Goal: Task Accomplishment & Management: Manage account settings

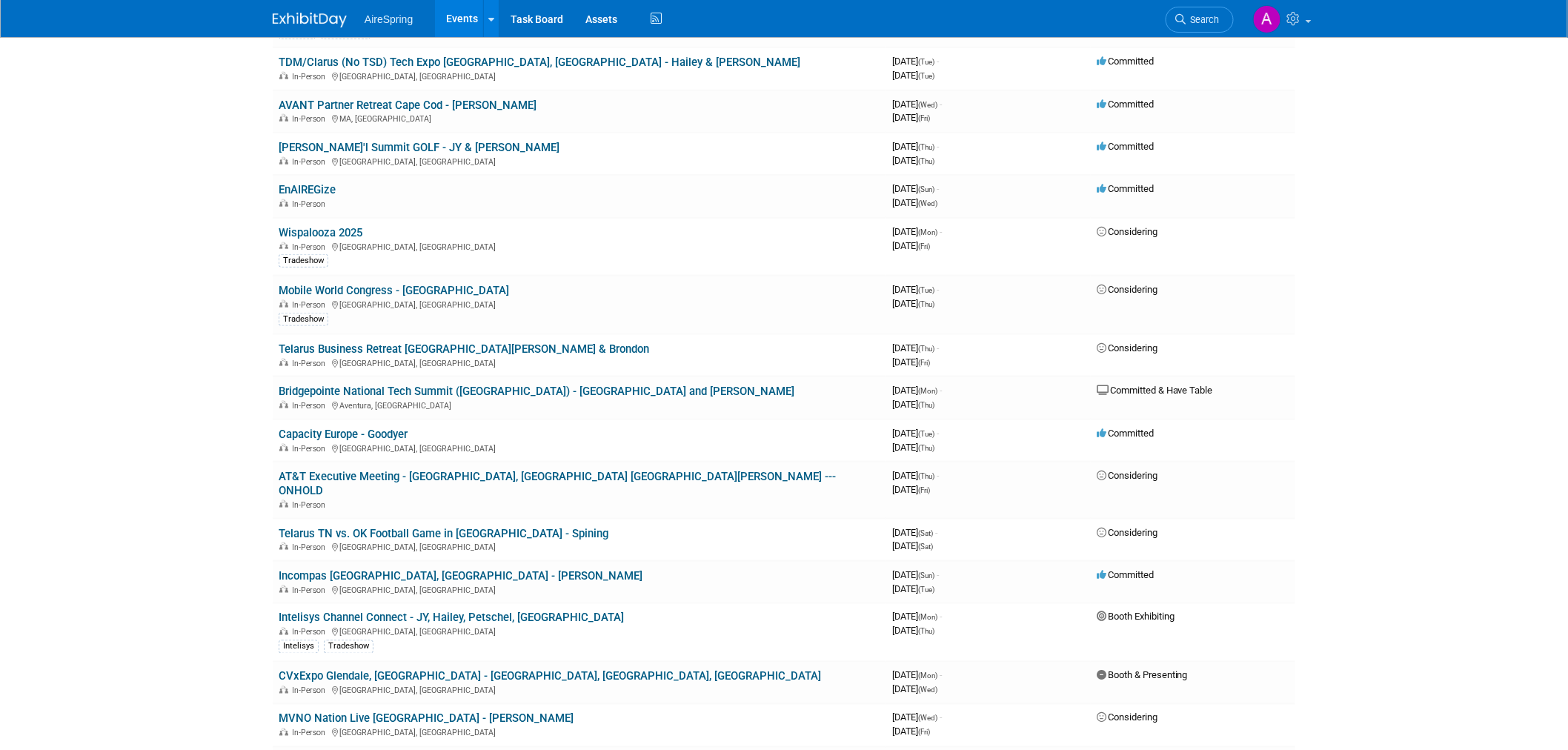
scroll to position [494, 0]
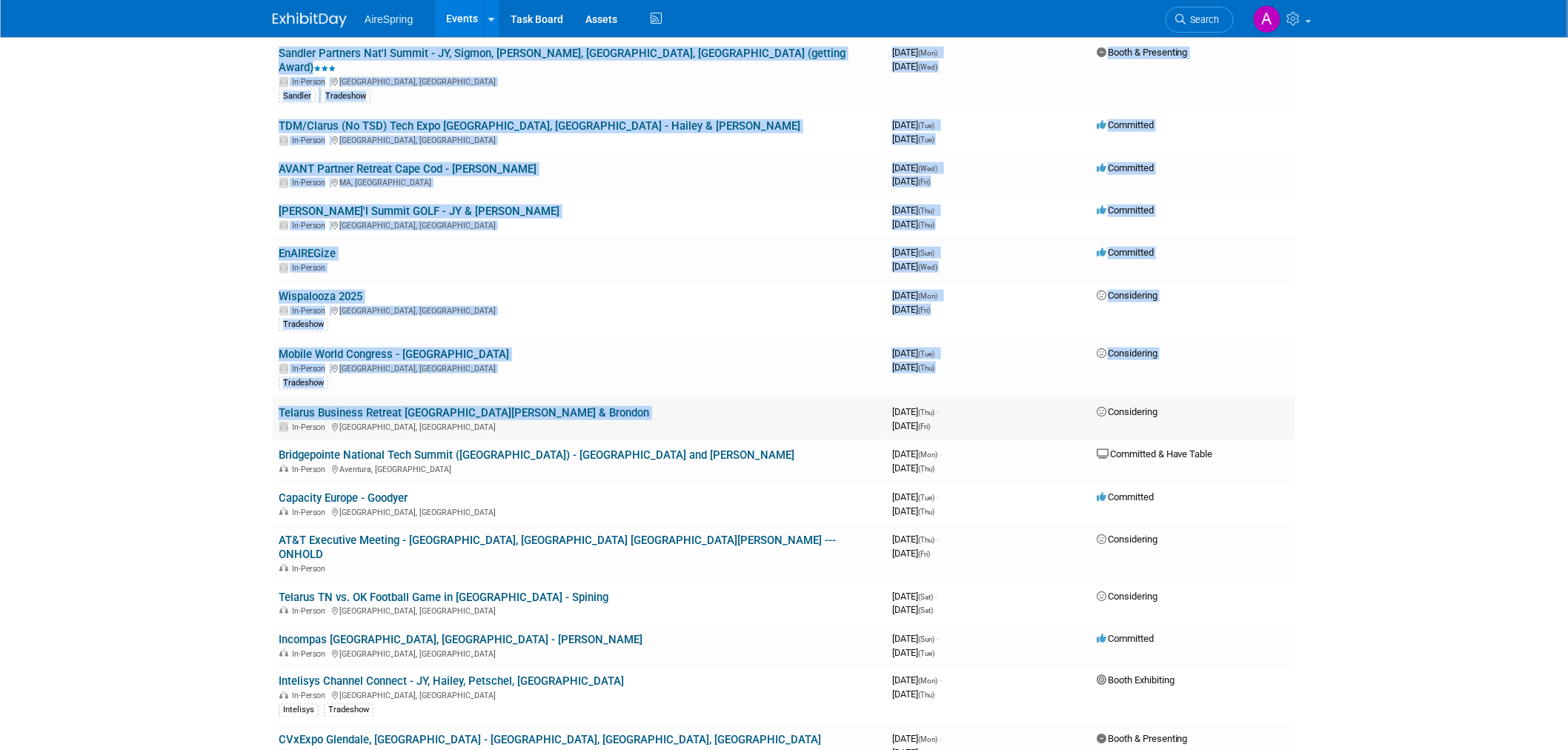
drag, startPoint x: 194, startPoint y: 382, endPoint x: 286, endPoint y: 403, distance: 94.4
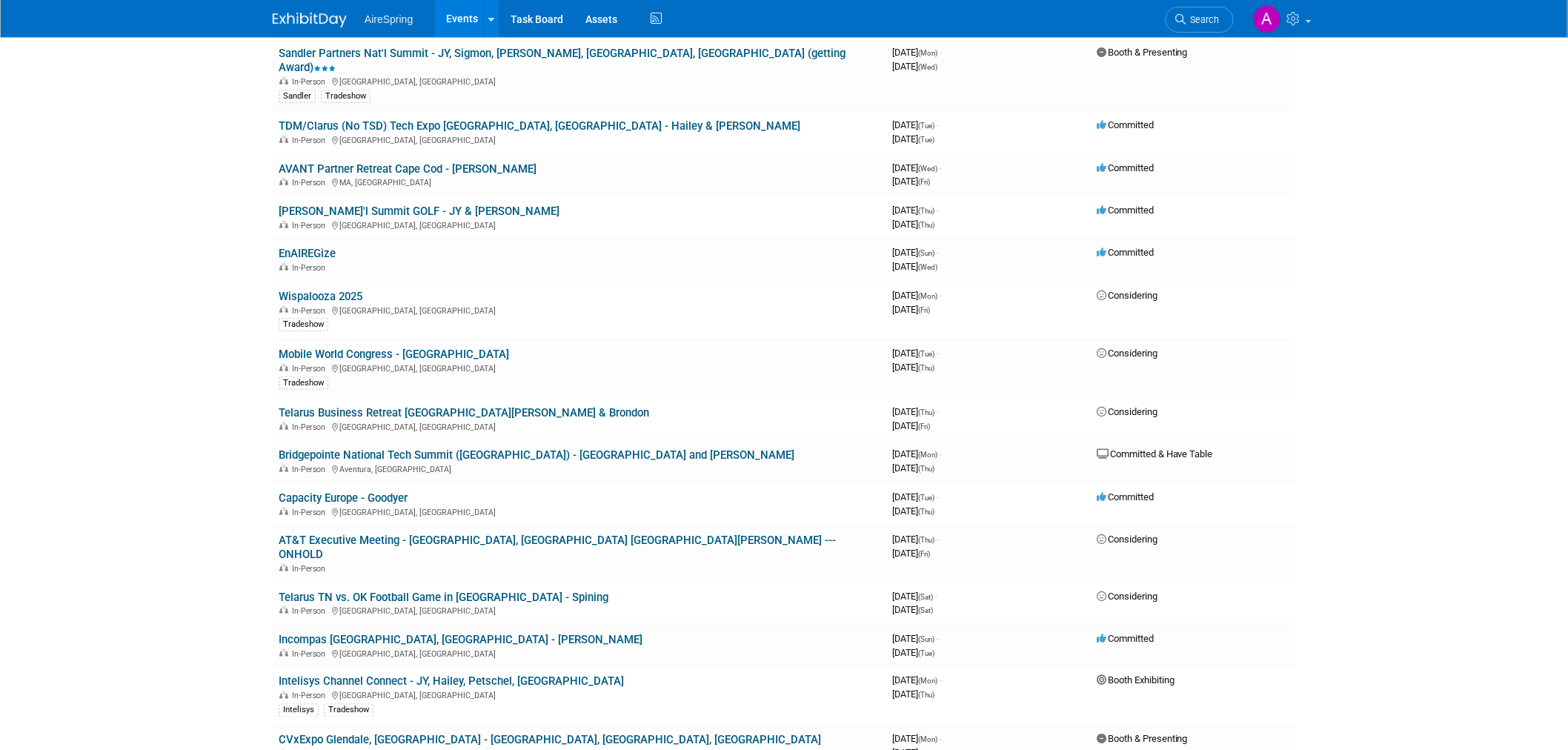
drag, startPoint x: 221, startPoint y: 430, endPoint x: 228, endPoint y: 449, distance: 20.2
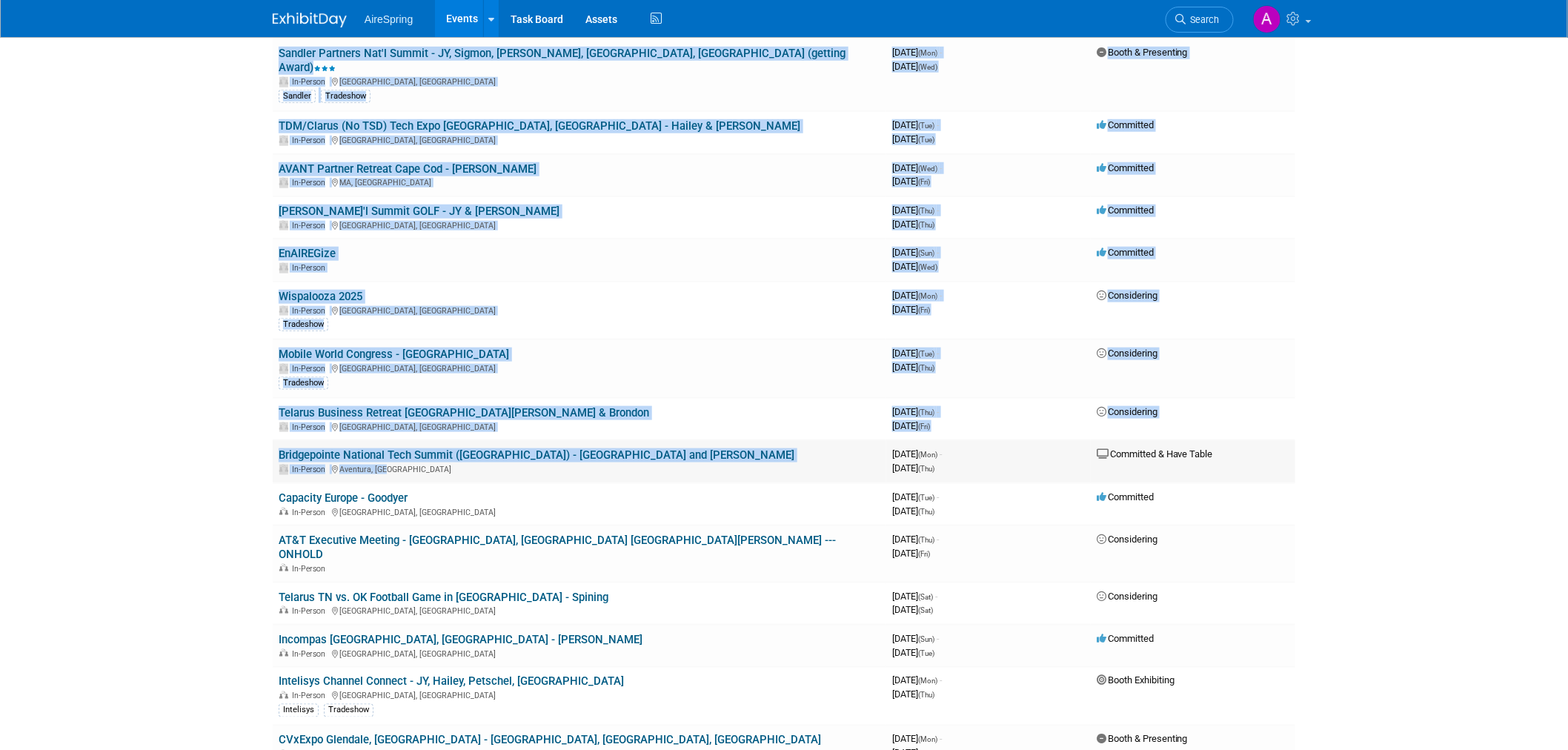
drag, startPoint x: 245, startPoint y: 432, endPoint x: 357, endPoint y: 454, distance: 114.1
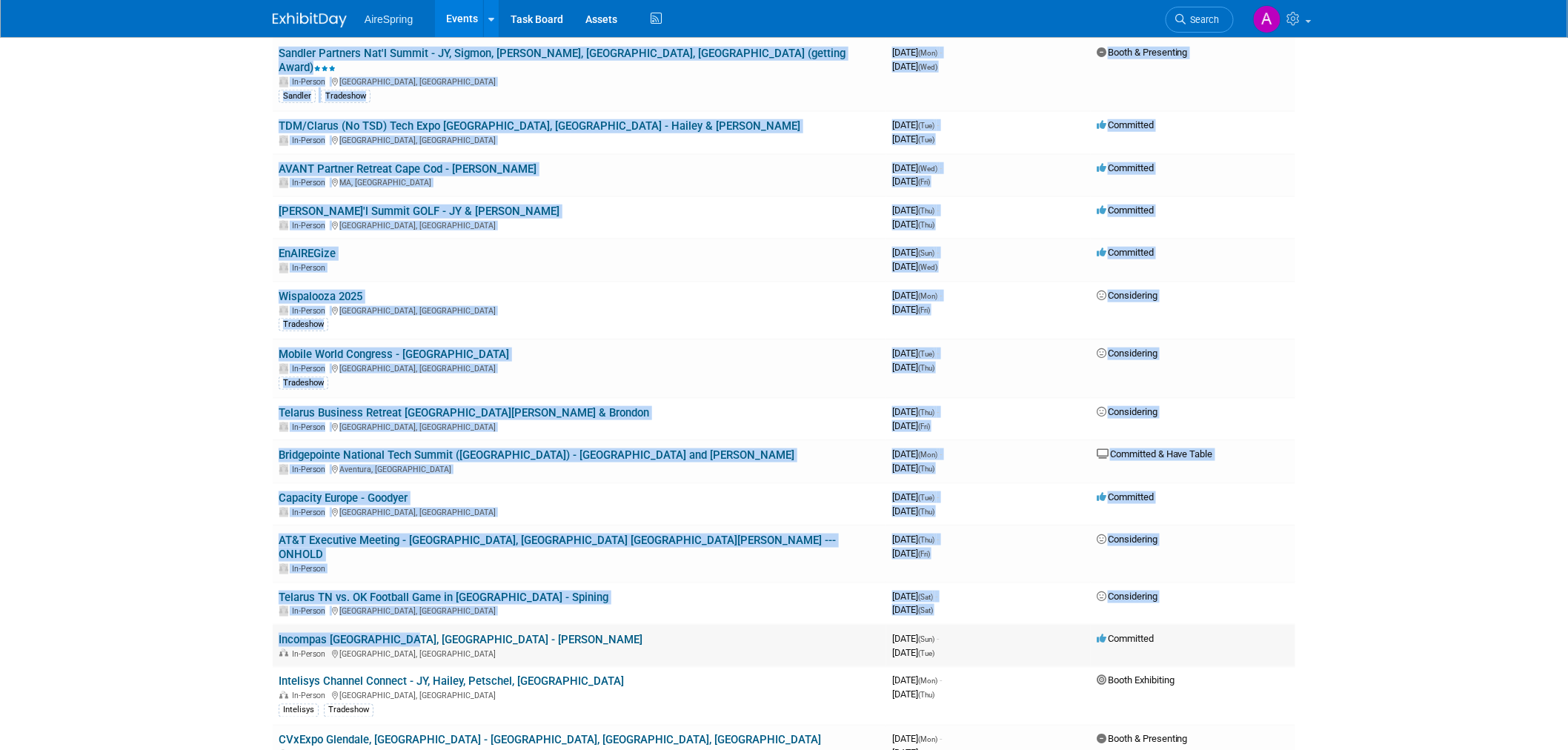
drag, startPoint x: 224, startPoint y: 592, endPoint x: 399, endPoint y: 604, distance: 175.4
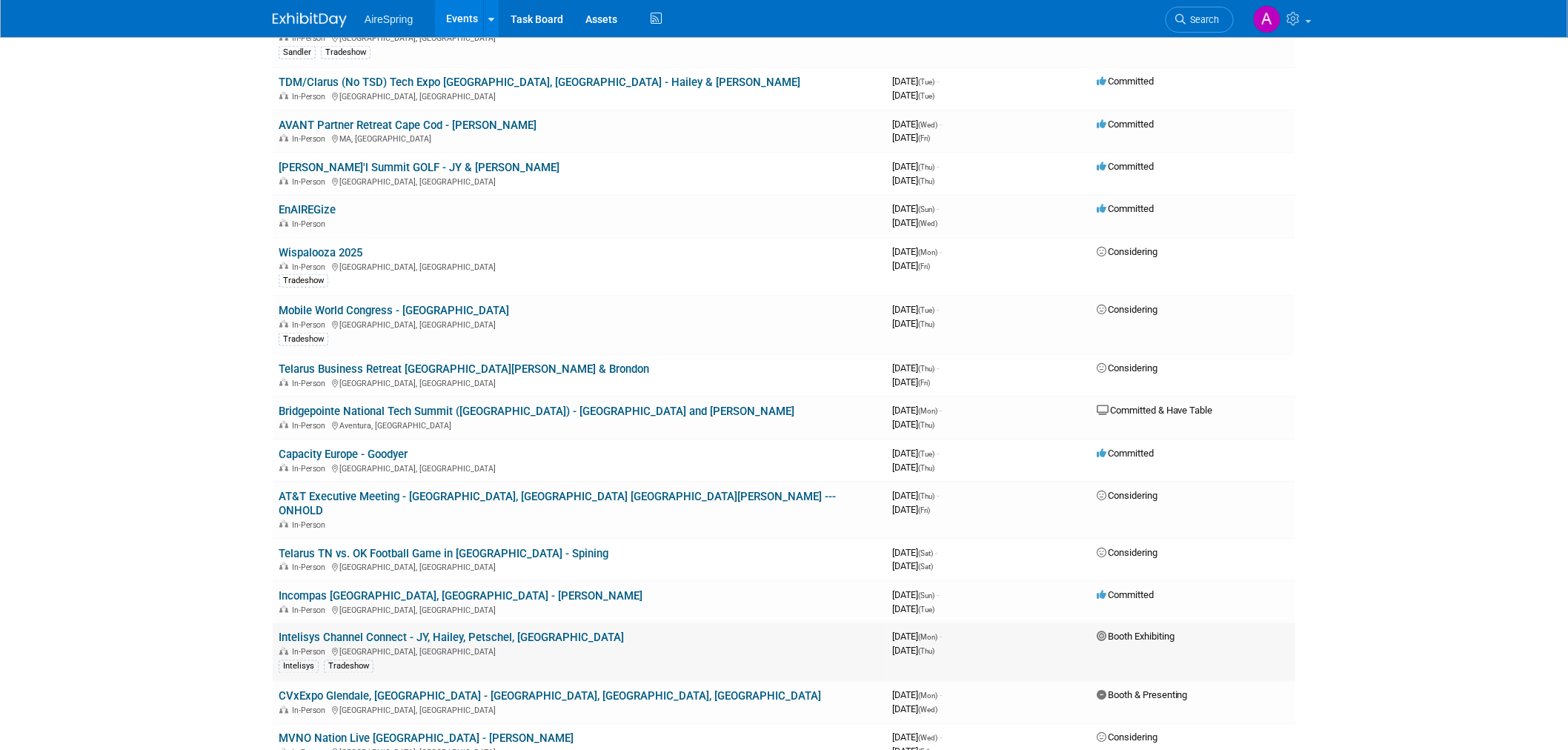
scroll to position [576, 0]
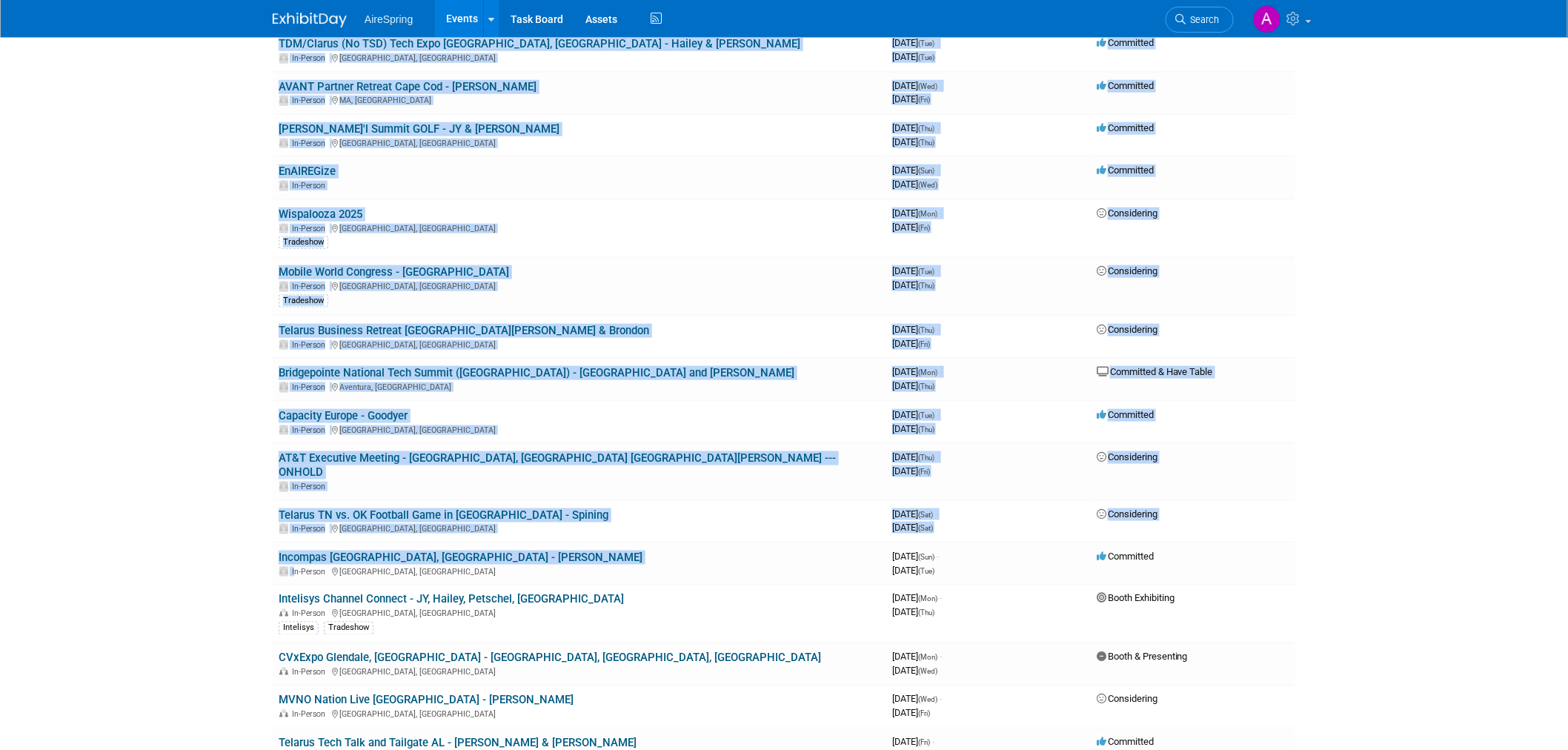
drag, startPoint x: 264, startPoint y: 516, endPoint x: 232, endPoint y: 530, distance: 34.9
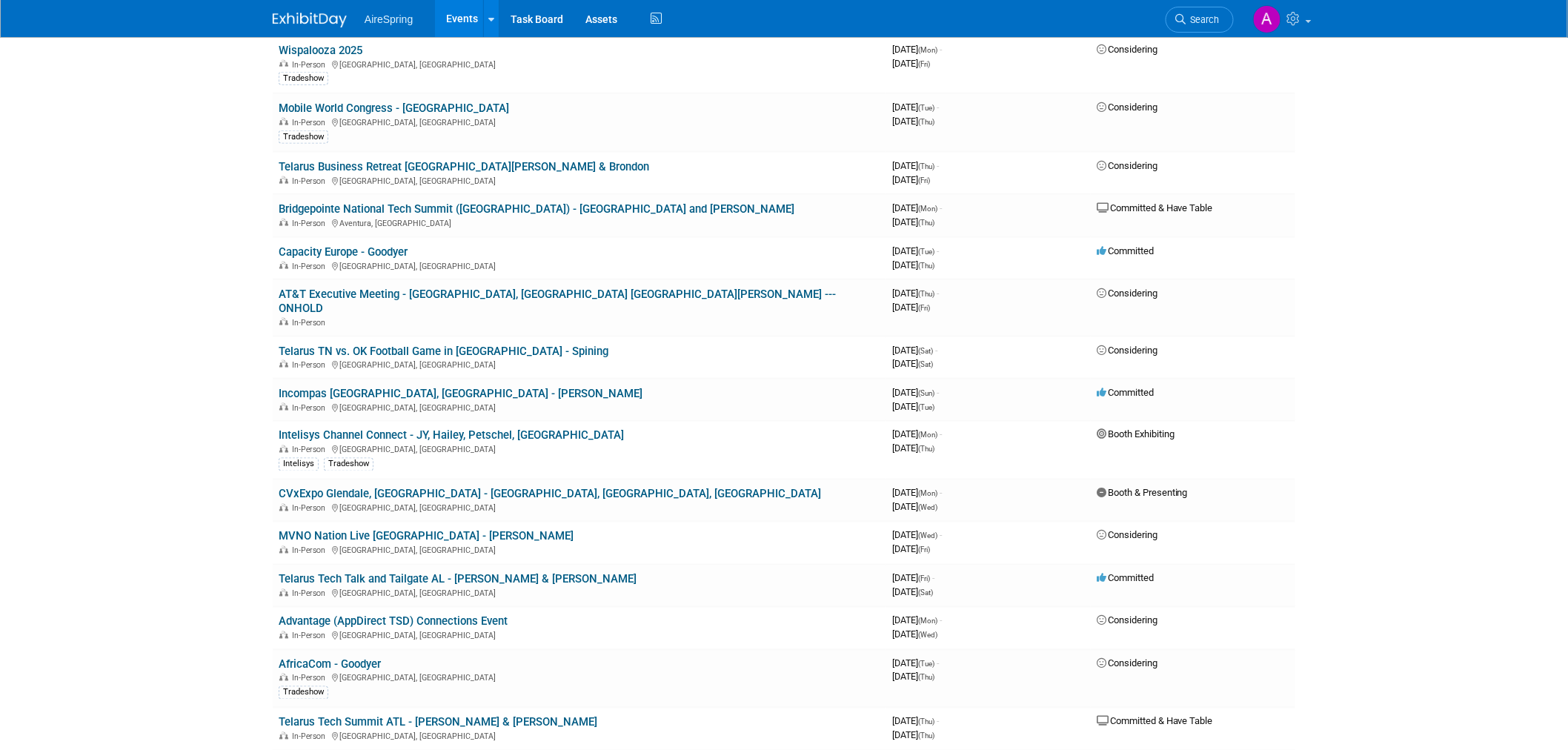
scroll to position [741, 0]
drag, startPoint x: 264, startPoint y: 495, endPoint x: 241, endPoint y: 498, distance: 23.2
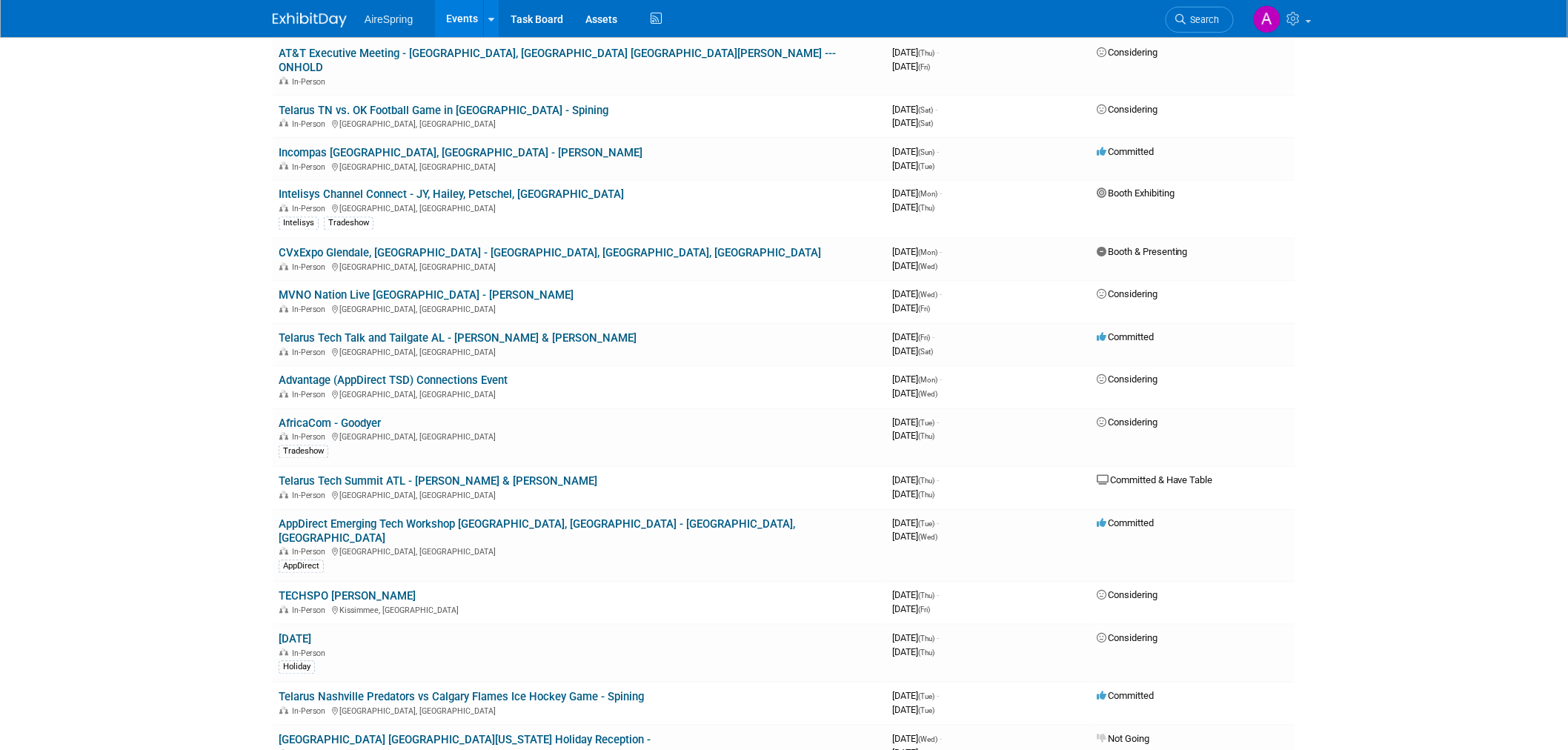
scroll to position [989, 0]
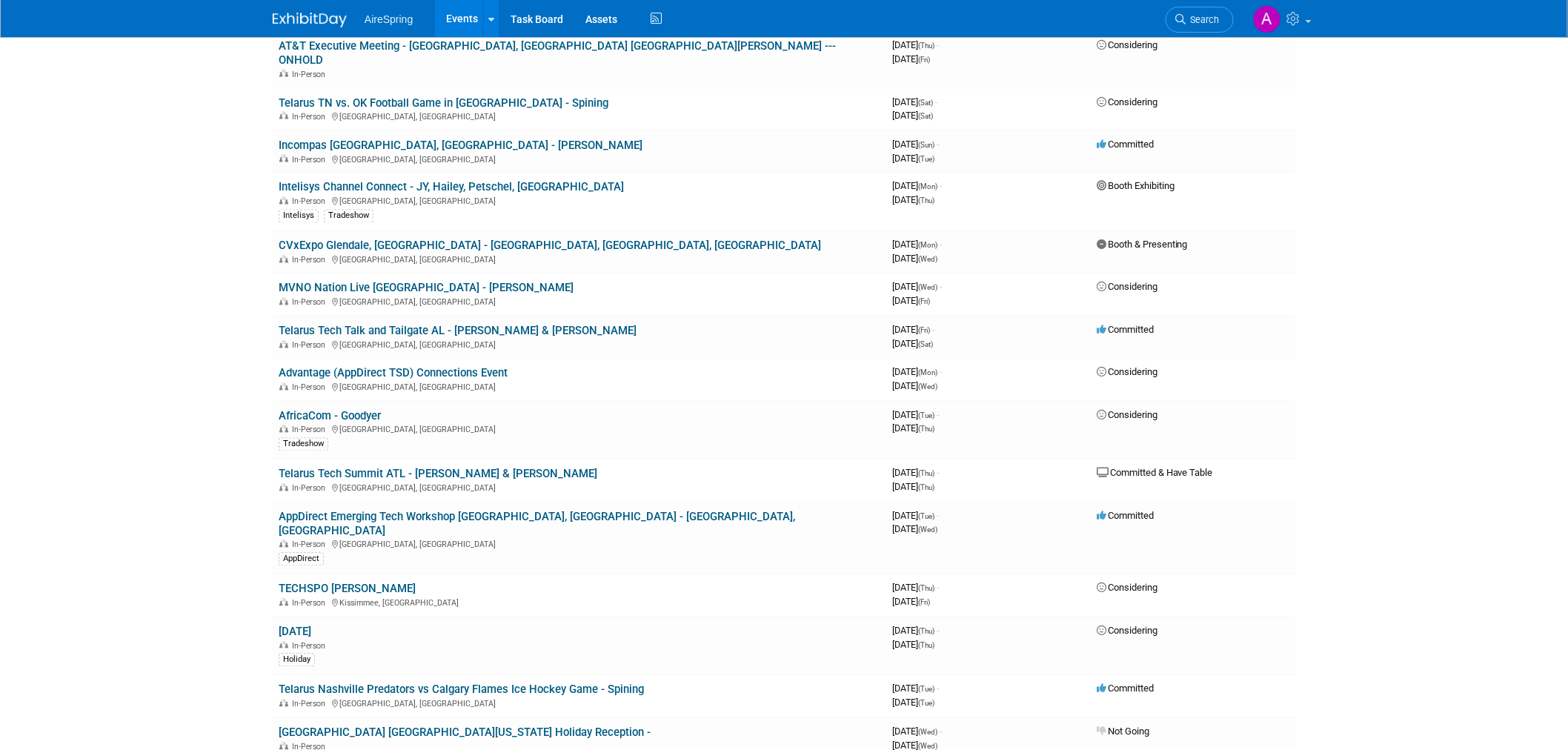
drag, startPoint x: 268, startPoint y: 374, endPoint x: 213, endPoint y: 406, distance: 63.6
drag, startPoint x: 227, startPoint y: 382, endPoint x: 191, endPoint y: 423, distance: 54.6
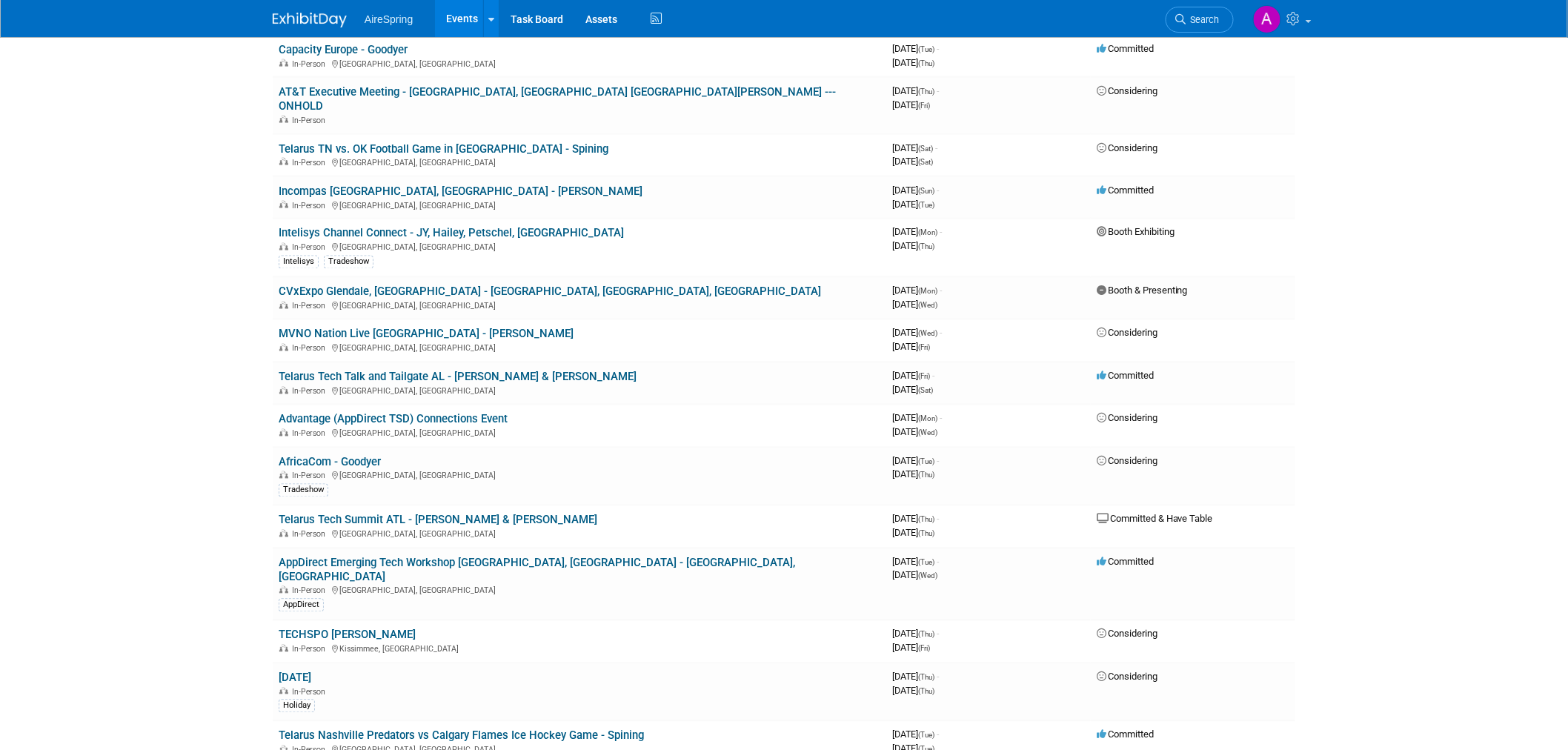
scroll to position [906, 0]
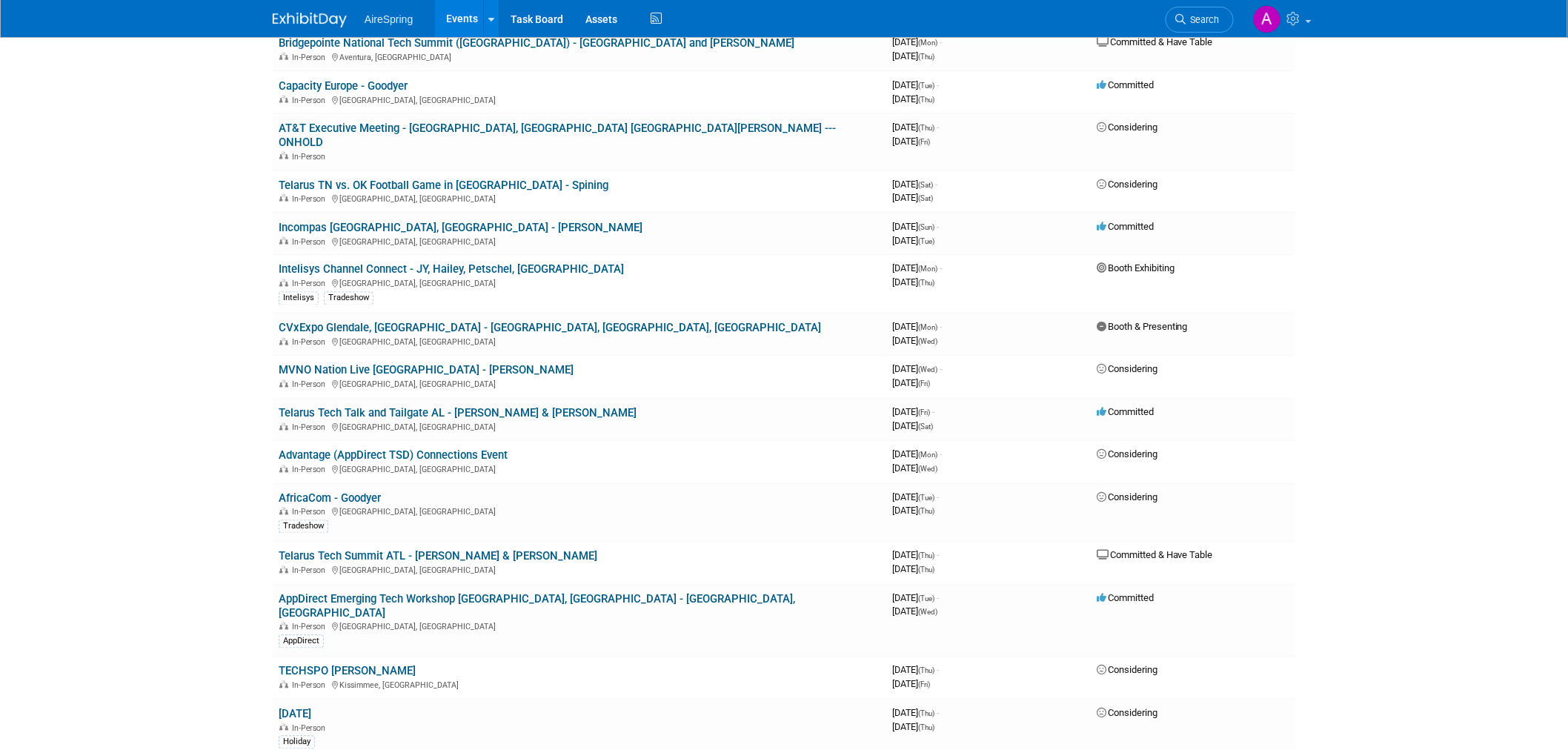
drag, startPoint x: 247, startPoint y: 456, endPoint x: 224, endPoint y: 471, distance: 27.5
drag, startPoint x: 261, startPoint y: 448, endPoint x: 234, endPoint y: 448, distance: 27.0
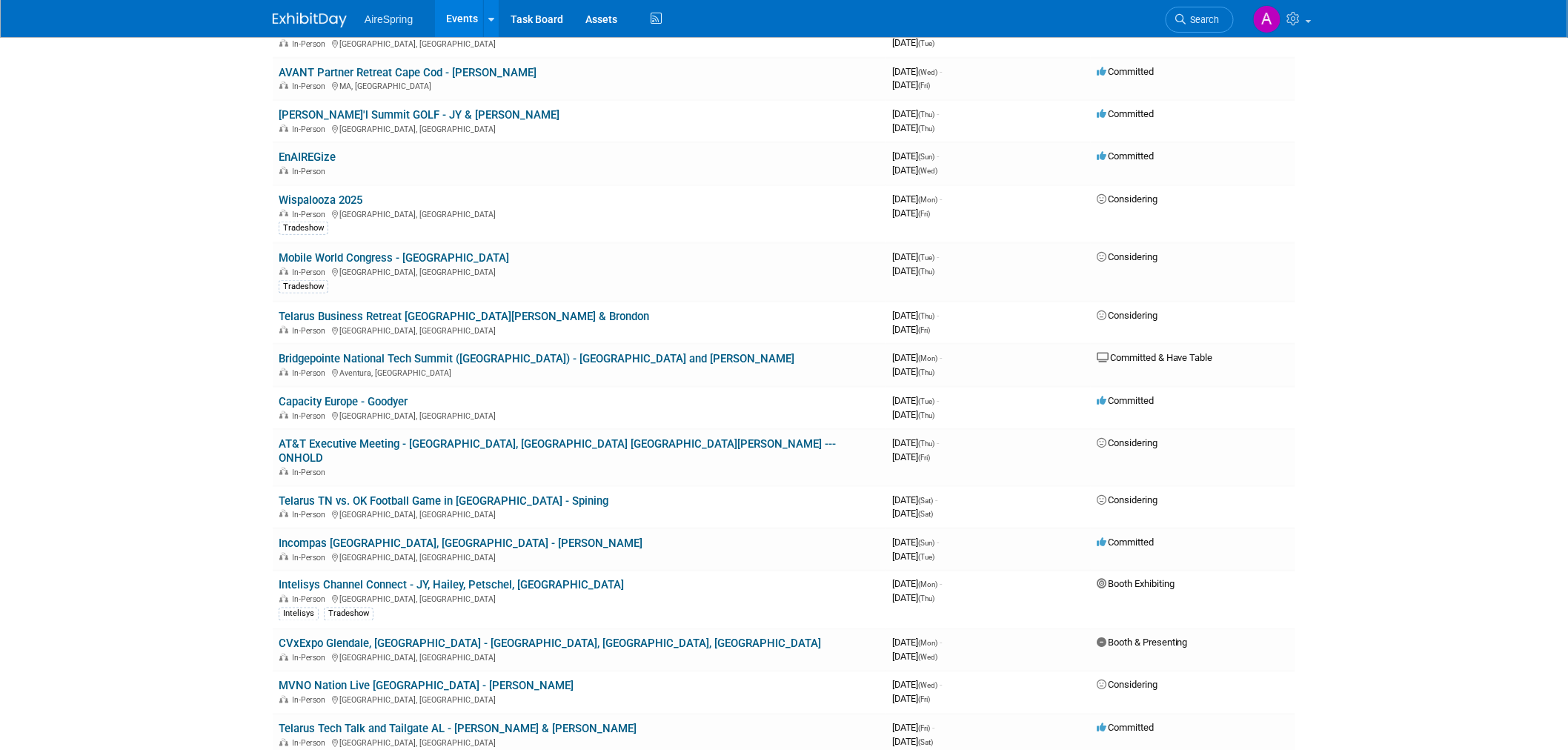
scroll to position [576, 0]
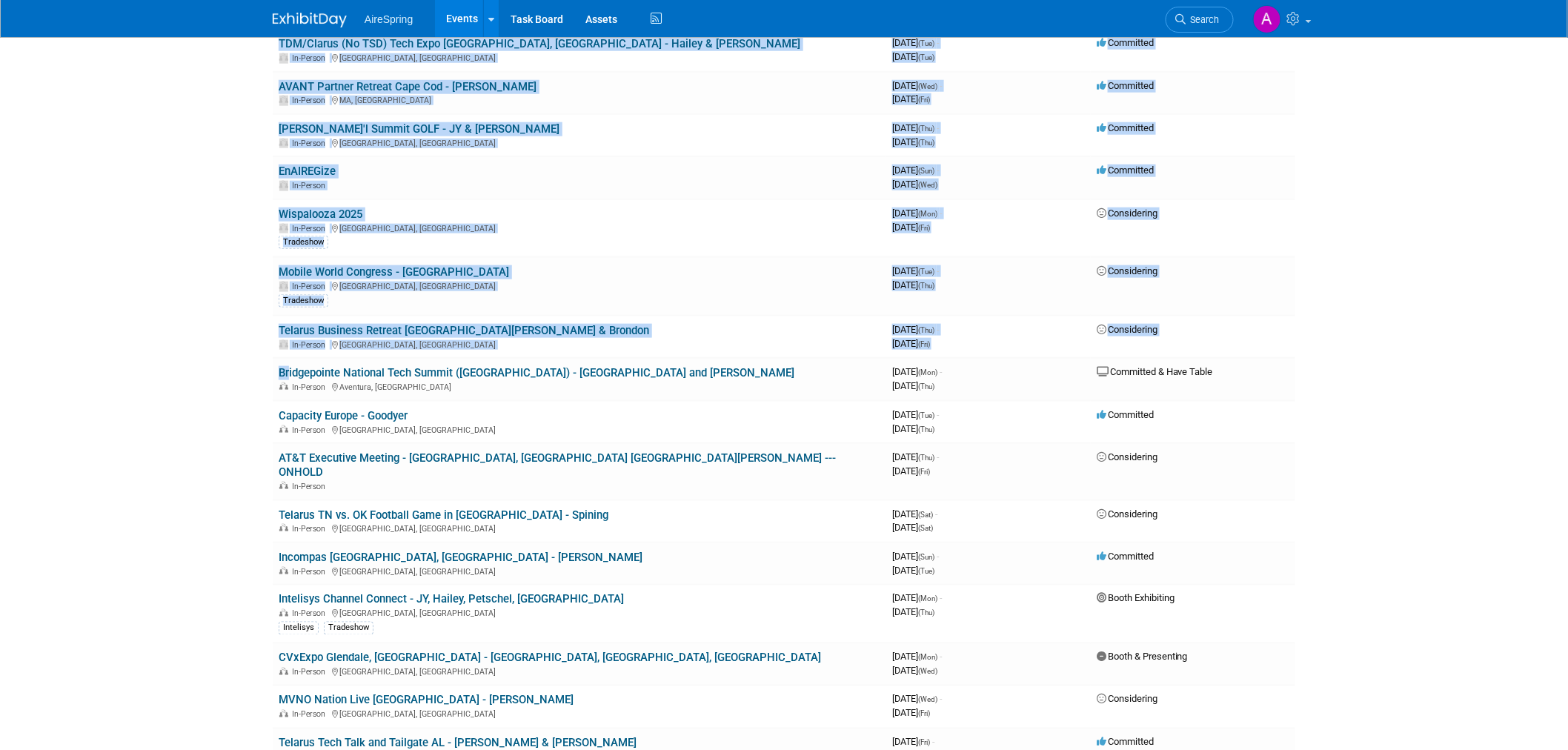
drag, startPoint x: 202, startPoint y: 351, endPoint x: 260, endPoint y: 356, distance: 58.2
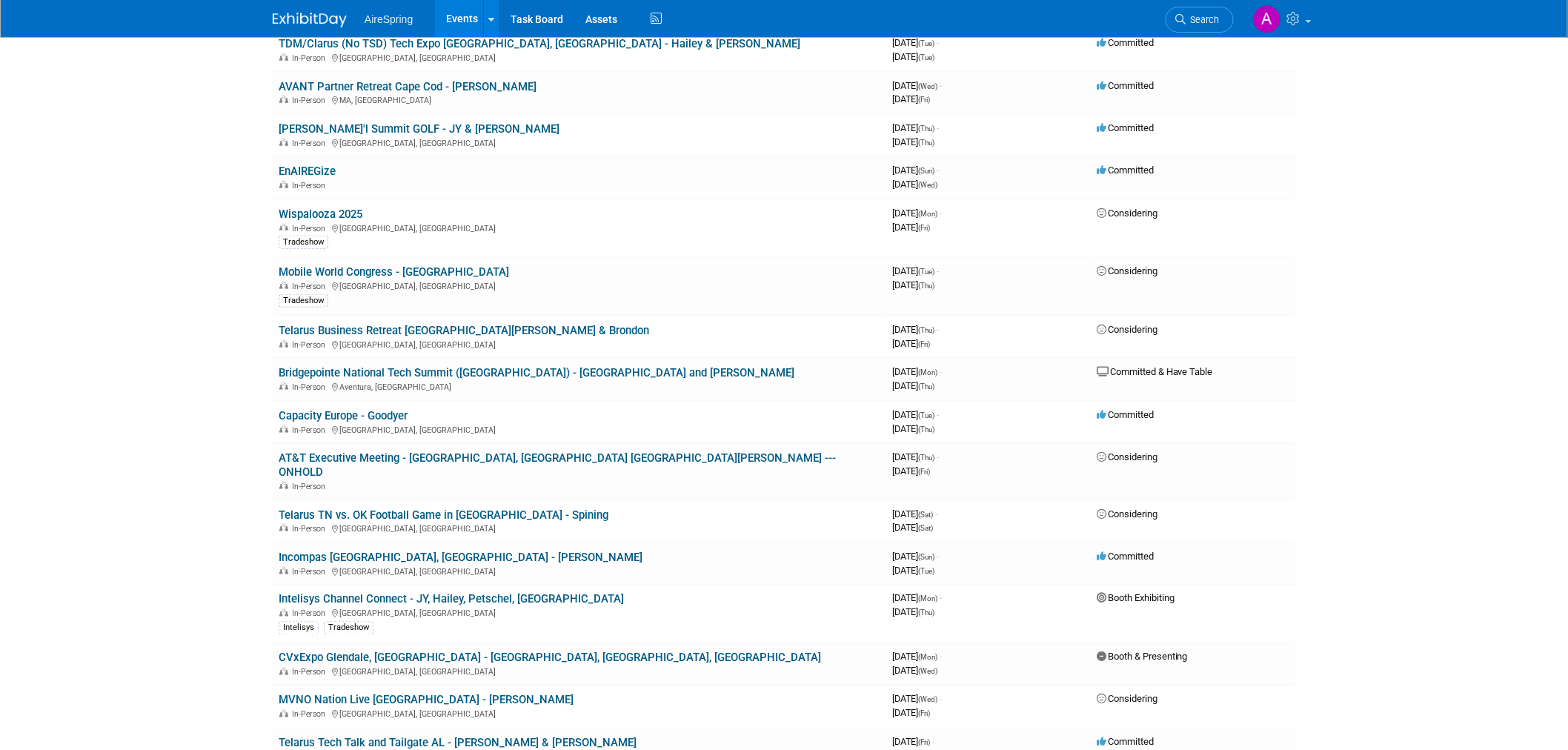
drag, startPoint x: 213, startPoint y: 328, endPoint x: 210, endPoint y: 337, distance: 9.5
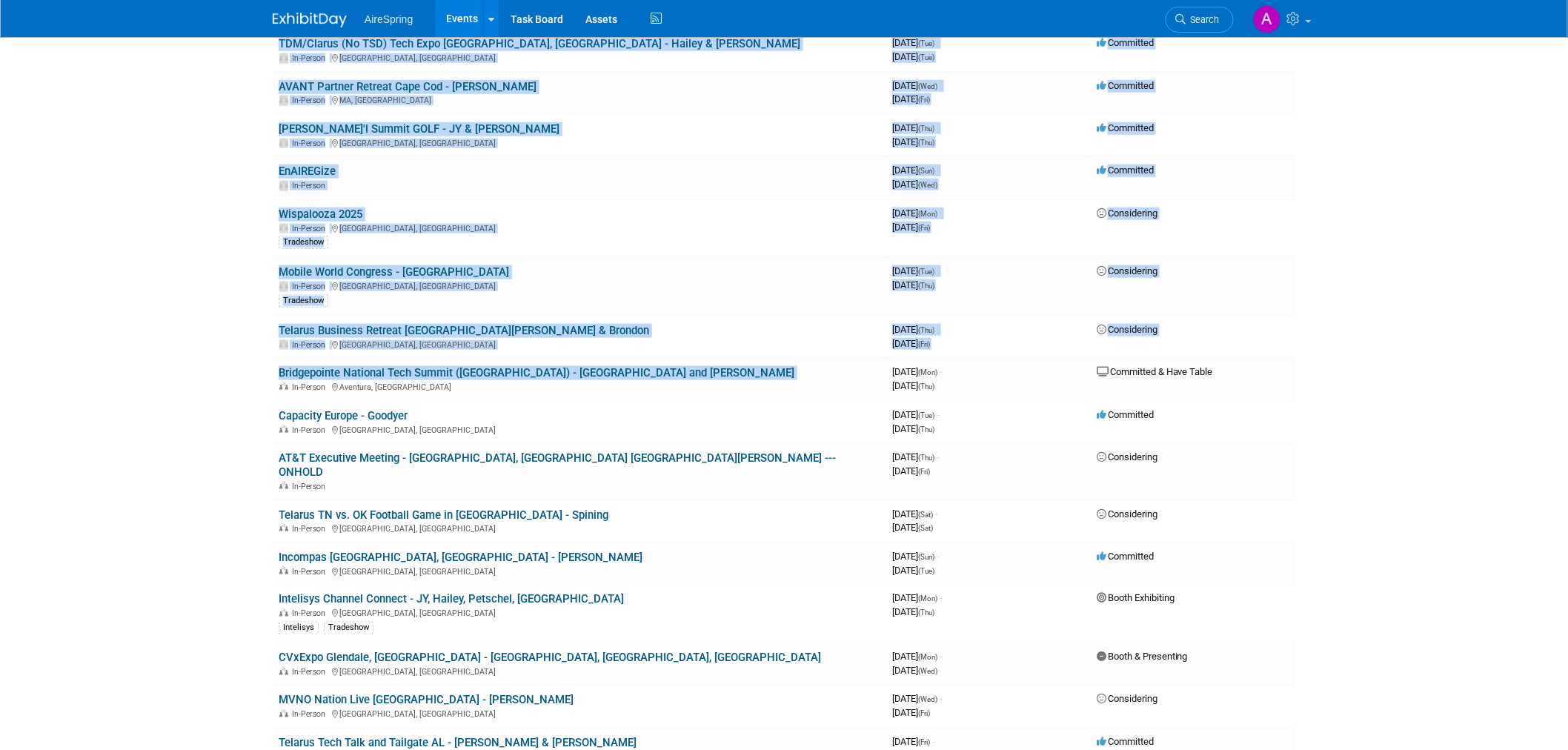
drag, startPoint x: 213, startPoint y: 357, endPoint x: 260, endPoint y: 351, distance: 47.4
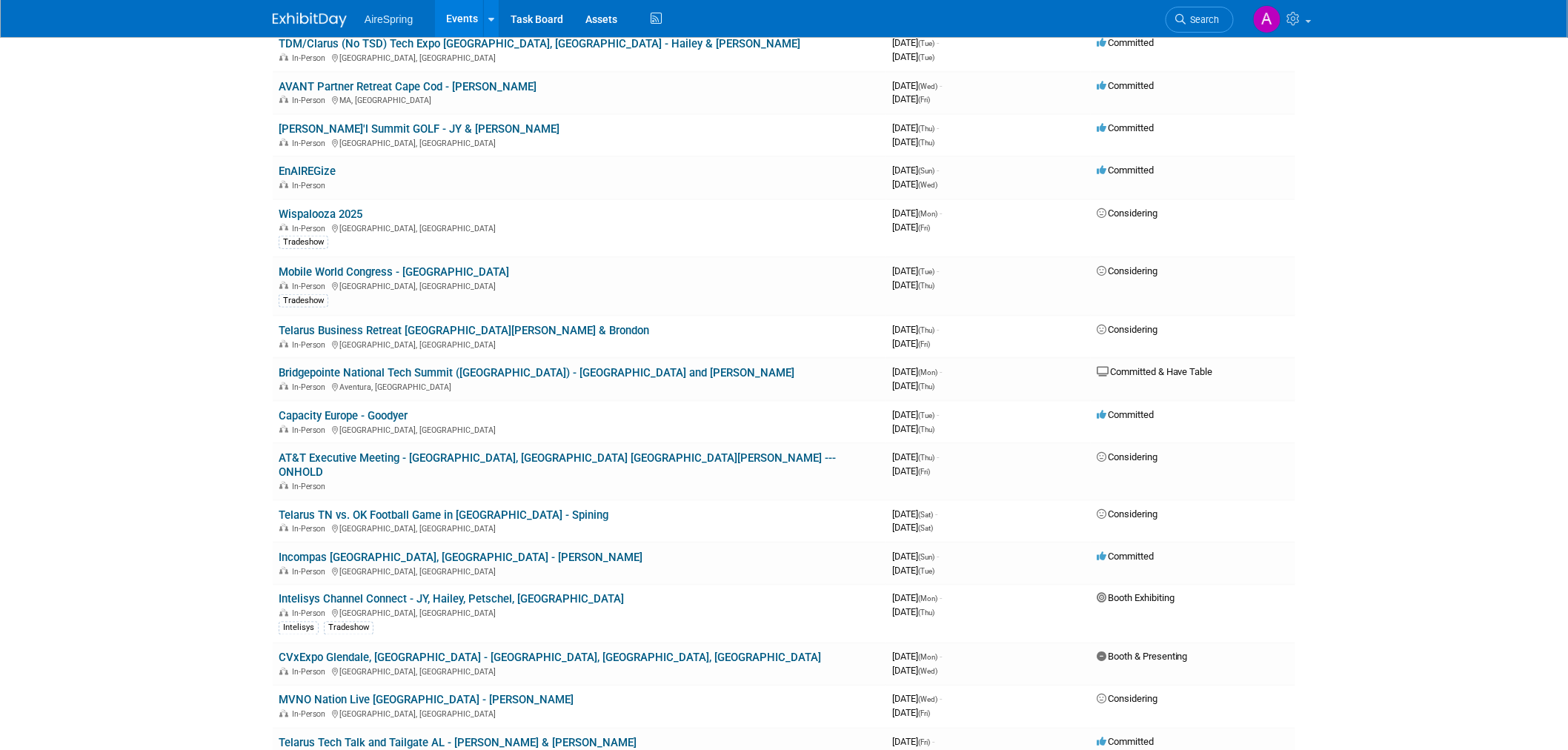
drag, startPoint x: 209, startPoint y: 374, endPoint x: 263, endPoint y: 348, distance: 59.9
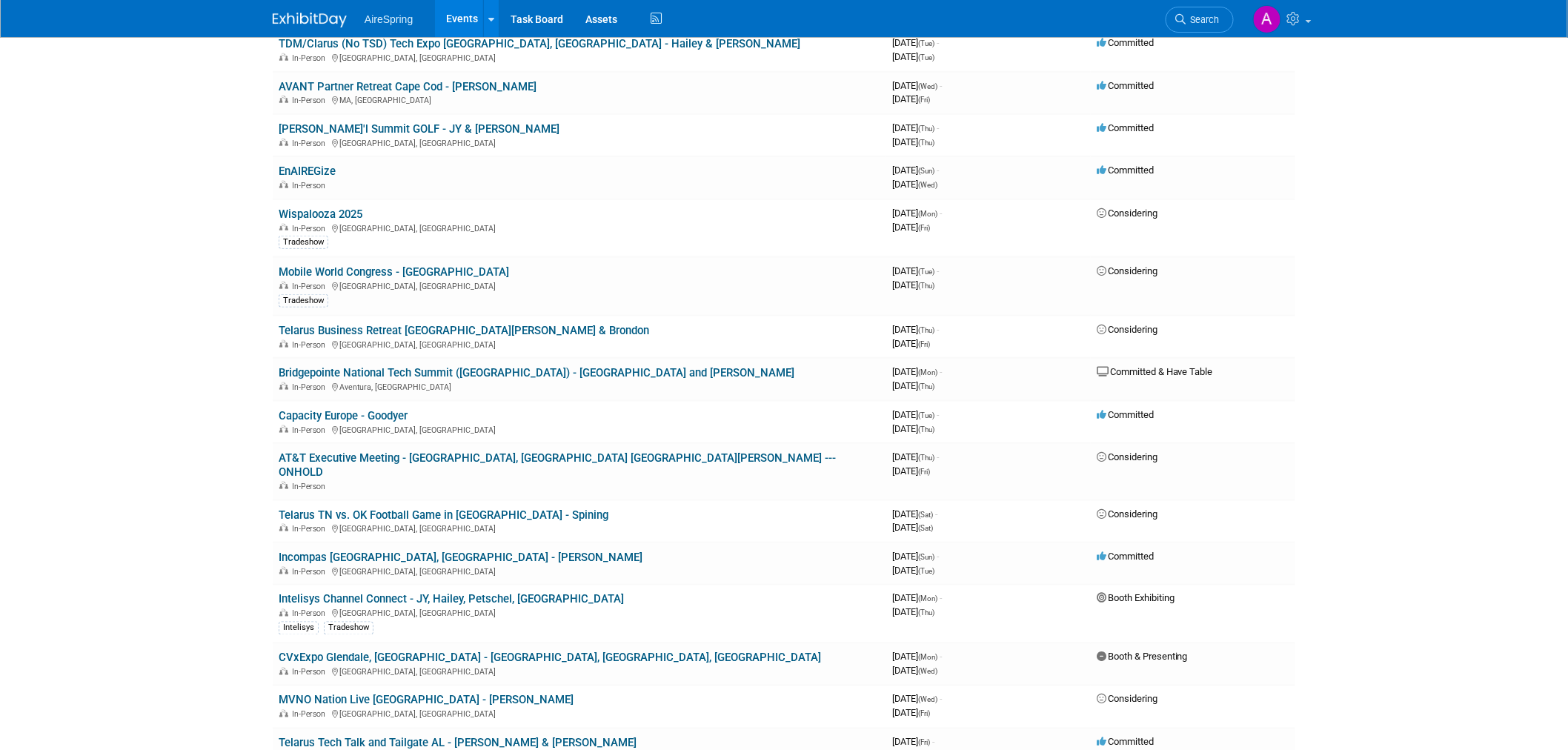
drag, startPoint x: 263, startPoint y: 348, endPoint x: 239, endPoint y: 364, distance: 28.8
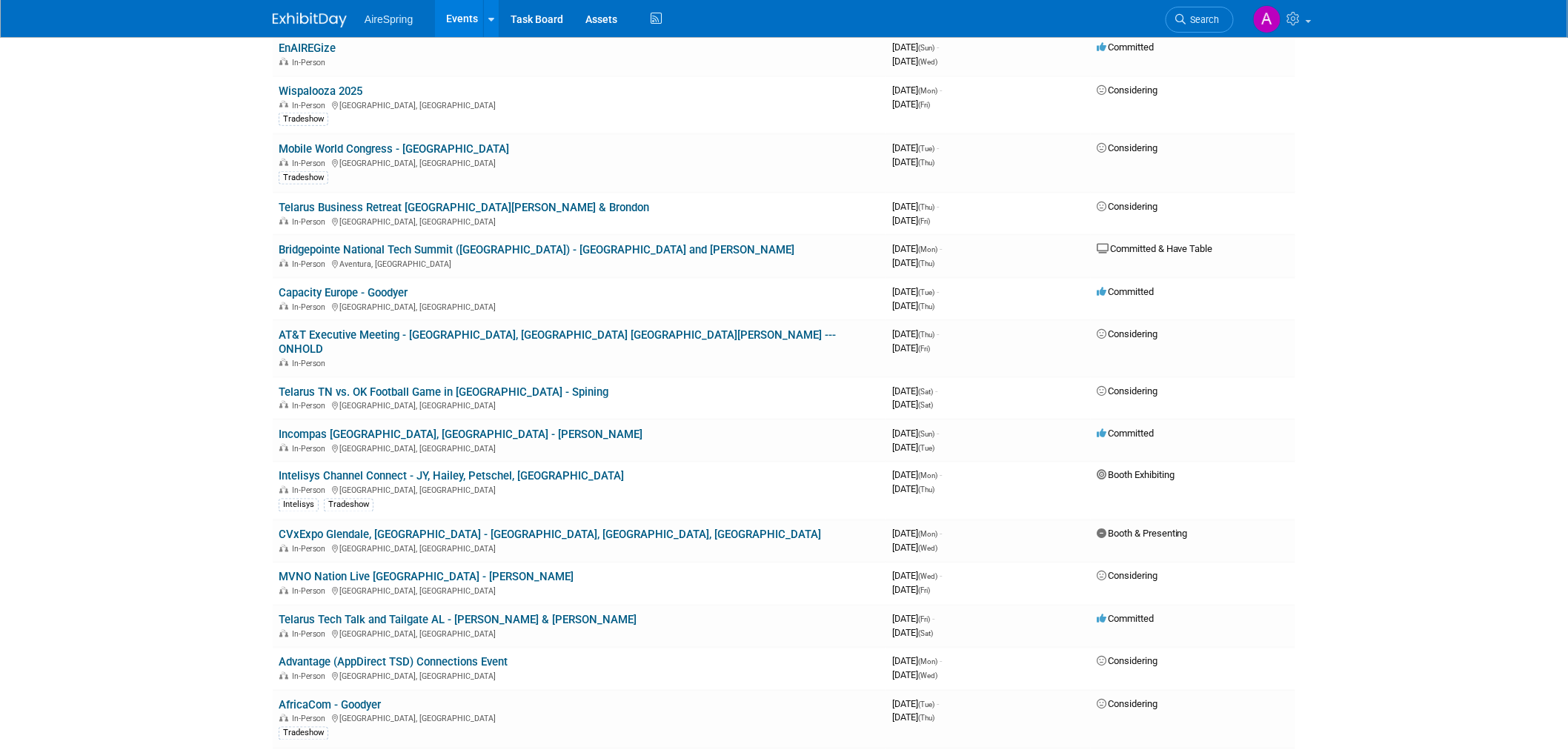
scroll to position [658, 0]
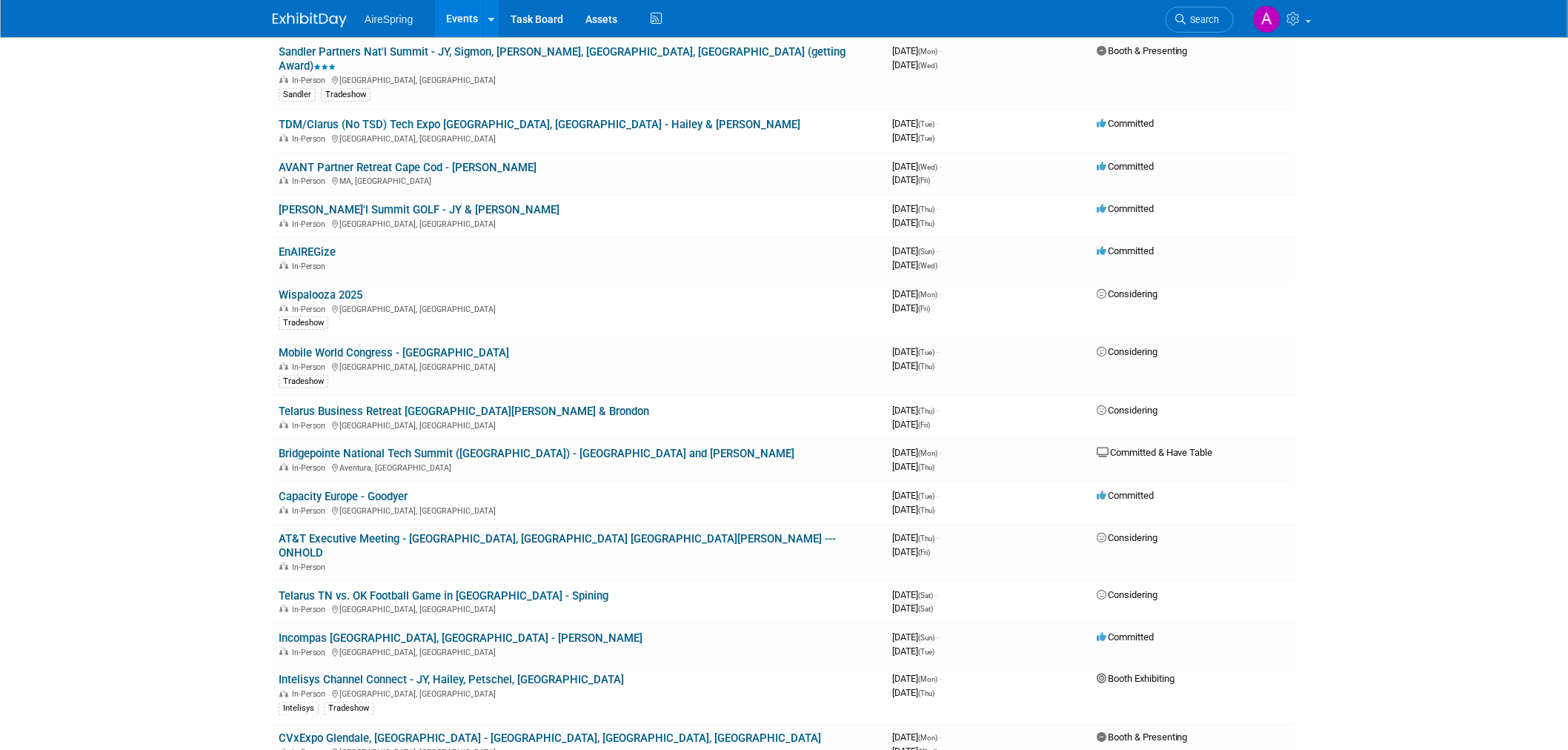
scroll to position [494, 0]
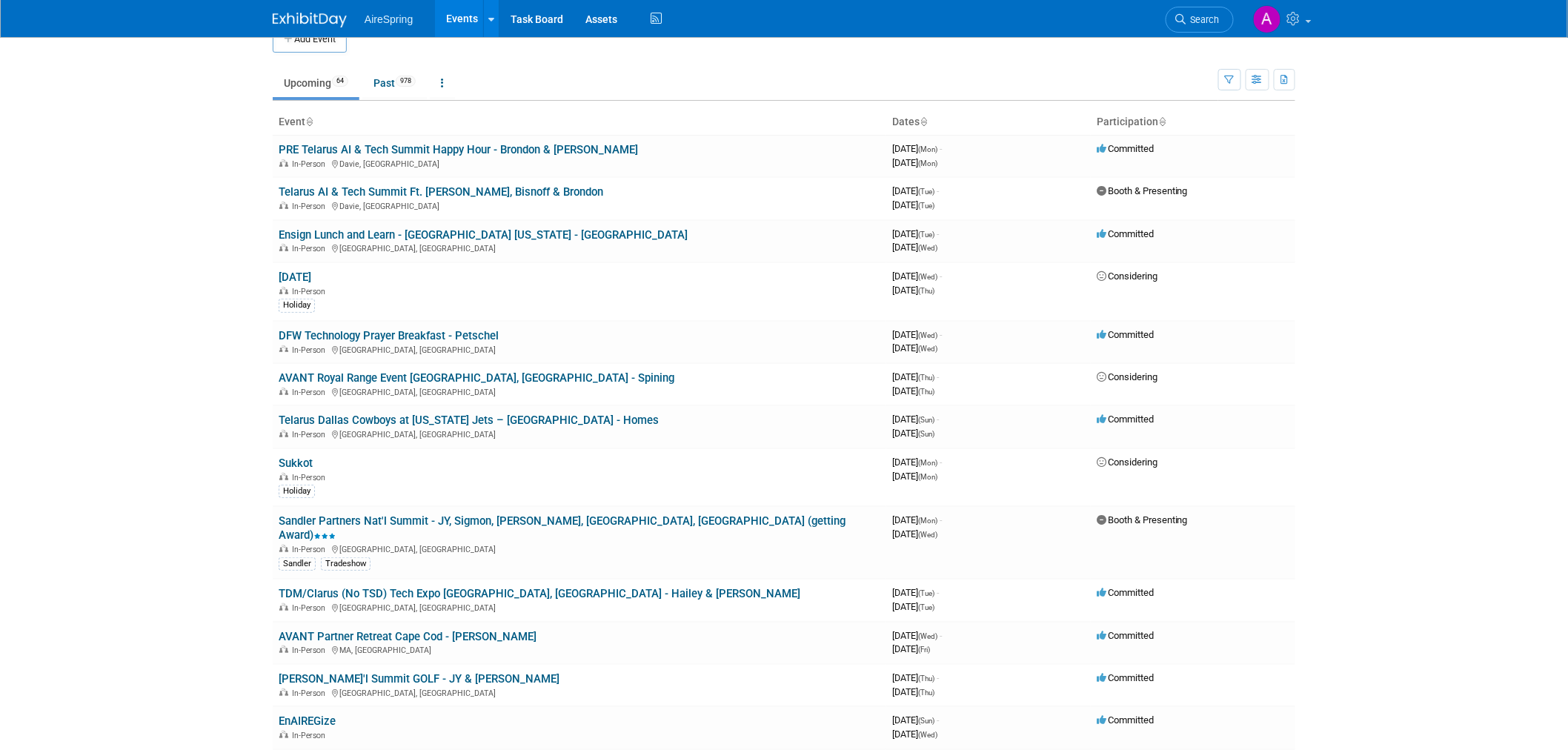
scroll to position [0, 0]
